Goal: Navigation & Orientation: Find specific page/section

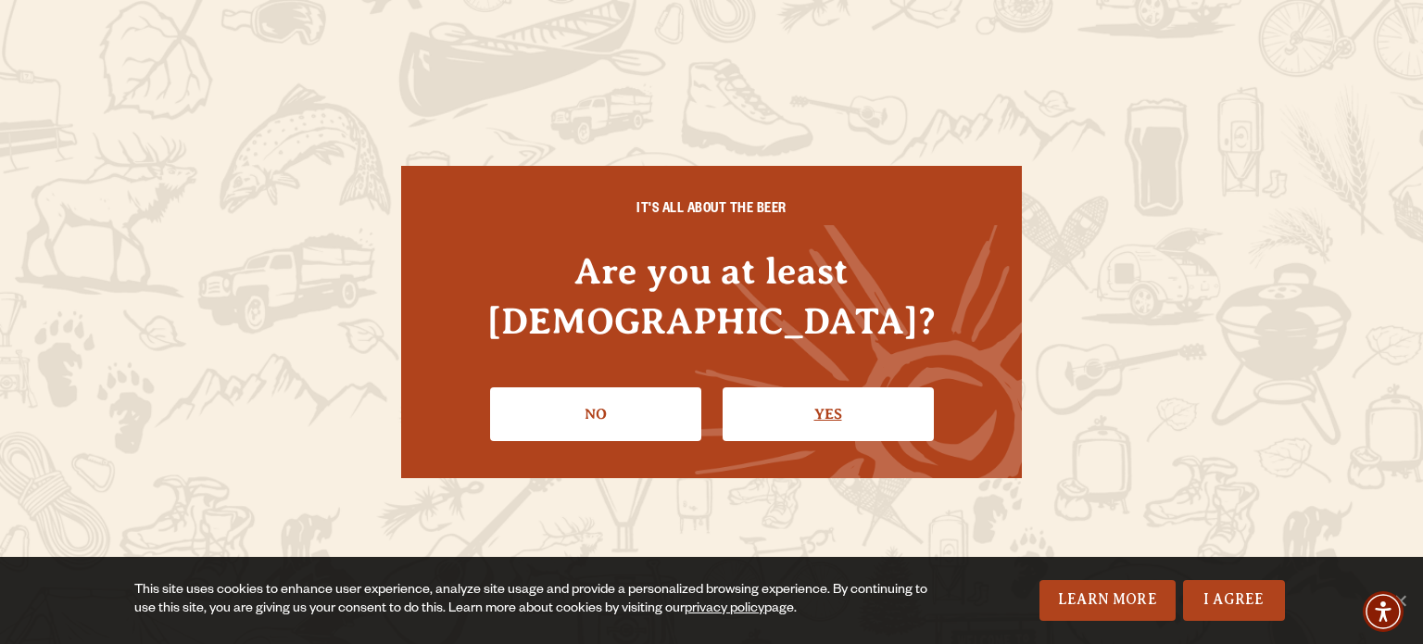
click at [875, 387] on link "Yes" at bounding box center [828, 414] width 211 height 54
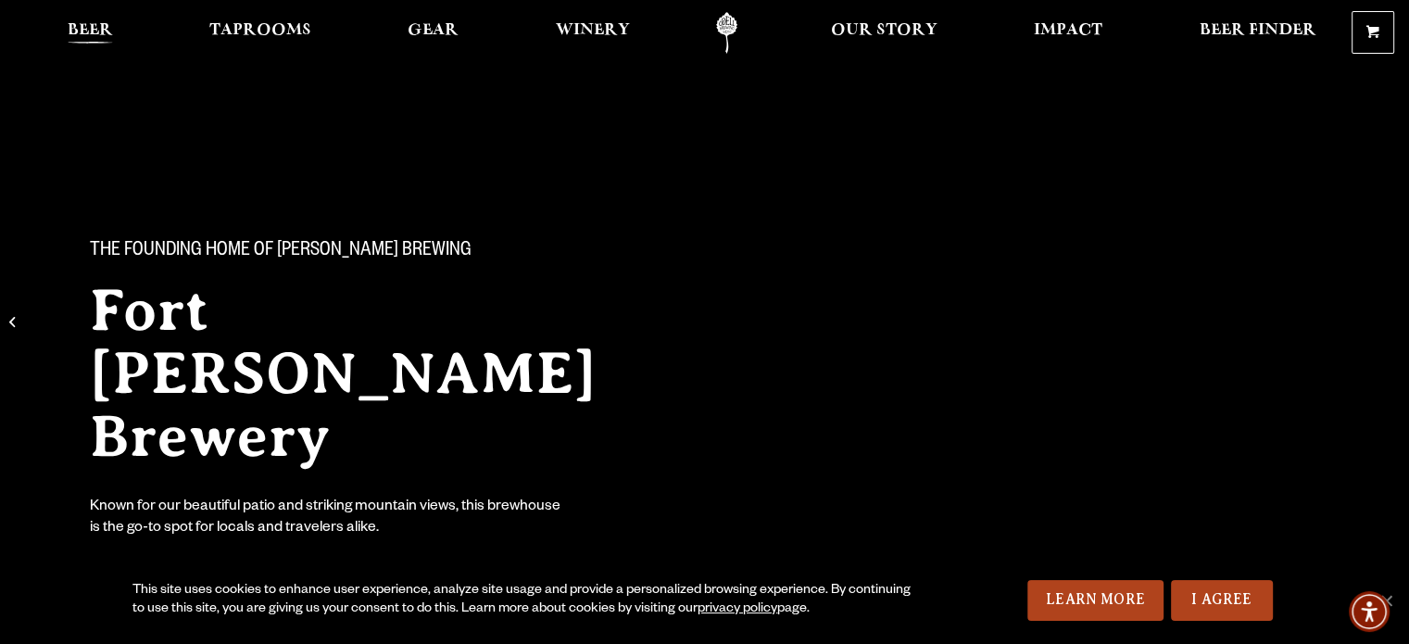
click at [97, 29] on span "Beer" at bounding box center [90, 30] width 45 height 15
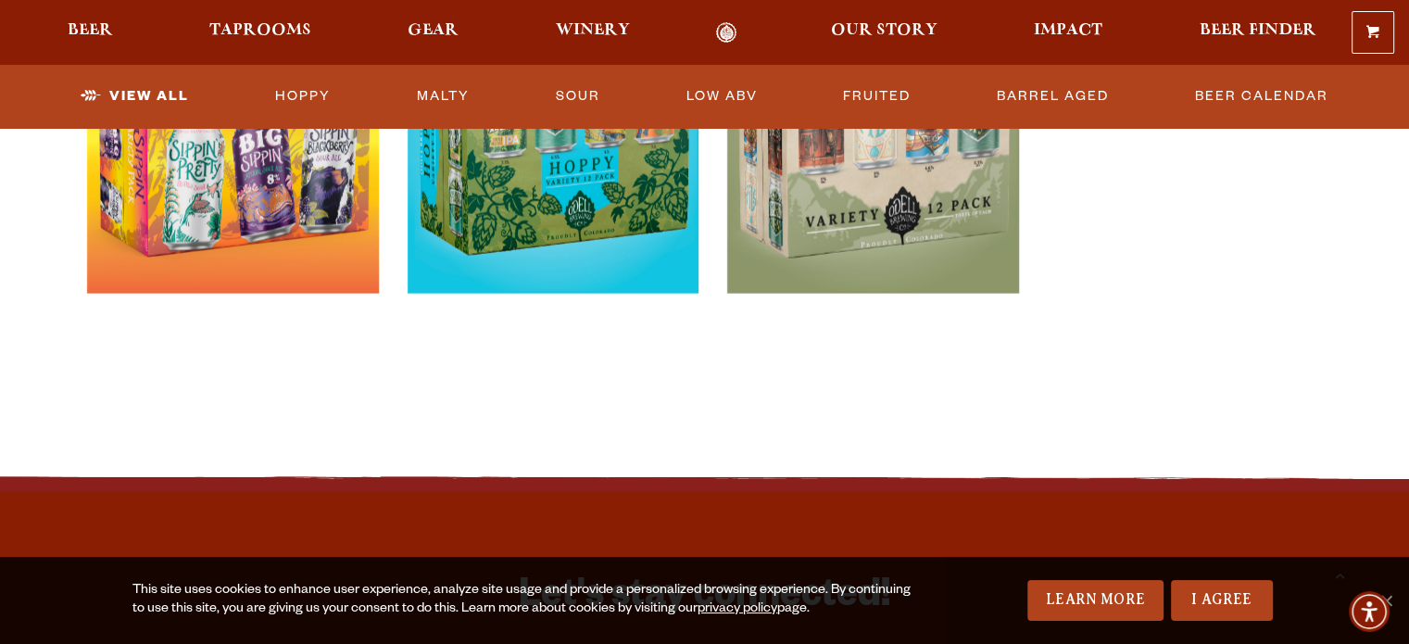
scroll to position [4188, 0]
